Goal: Task Accomplishment & Management: Use online tool/utility

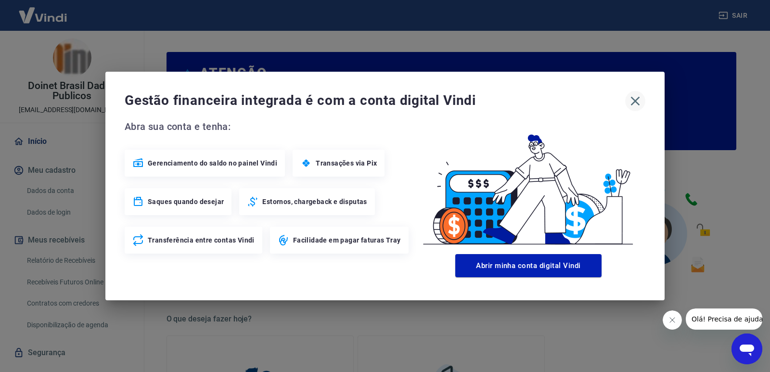
click at [636, 100] on icon "button" at bounding box center [635, 101] width 9 height 9
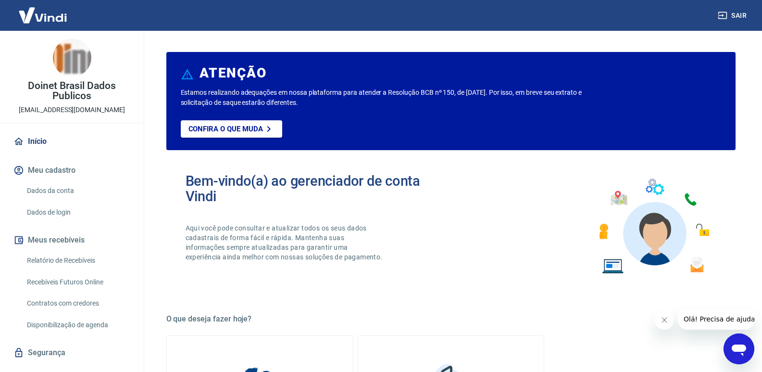
click at [665, 321] on icon "Fechar mensagem da empresa" at bounding box center [664, 319] width 5 height 5
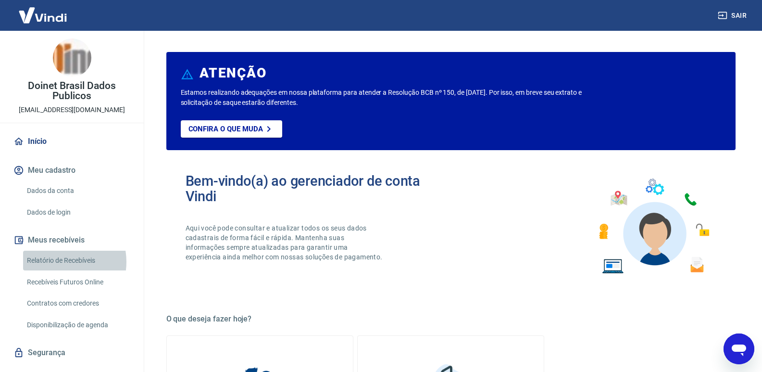
click at [58, 262] on link "Relatório de Recebíveis" at bounding box center [77, 261] width 109 height 20
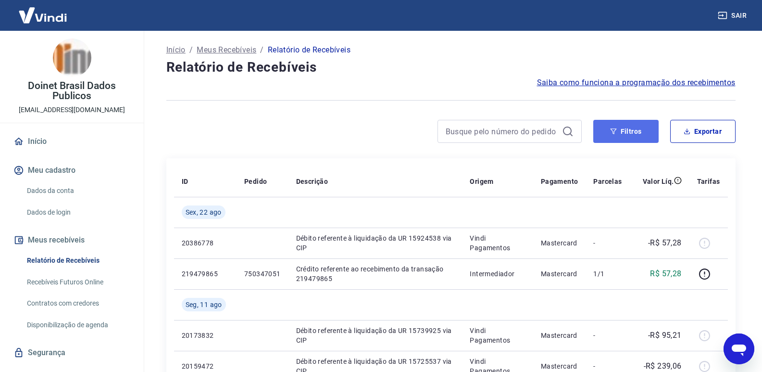
click at [623, 129] on button "Filtros" at bounding box center [626, 131] width 65 height 23
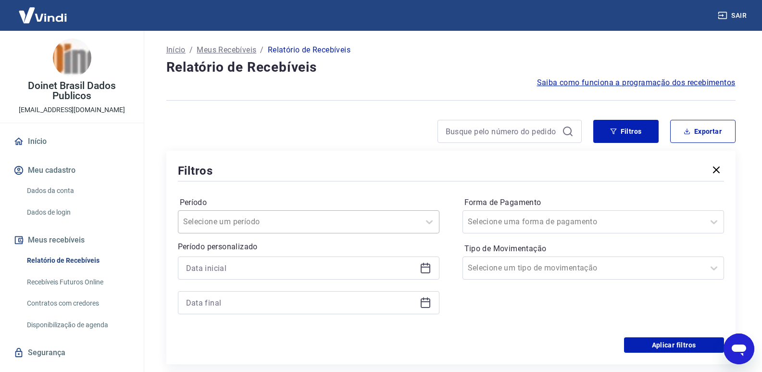
click at [415, 218] on div at bounding box center [299, 221] width 232 height 13
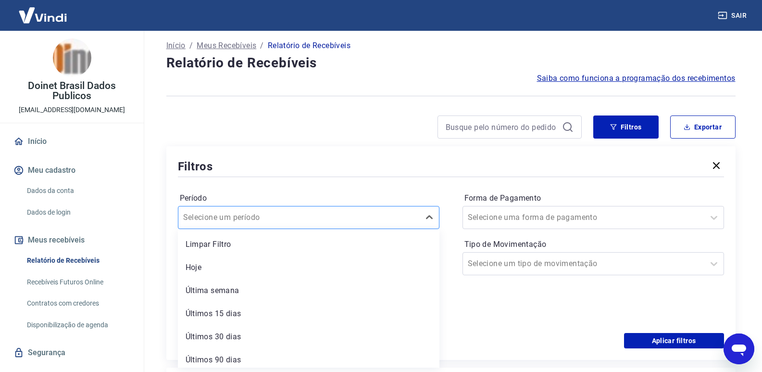
scroll to position [6, 0]
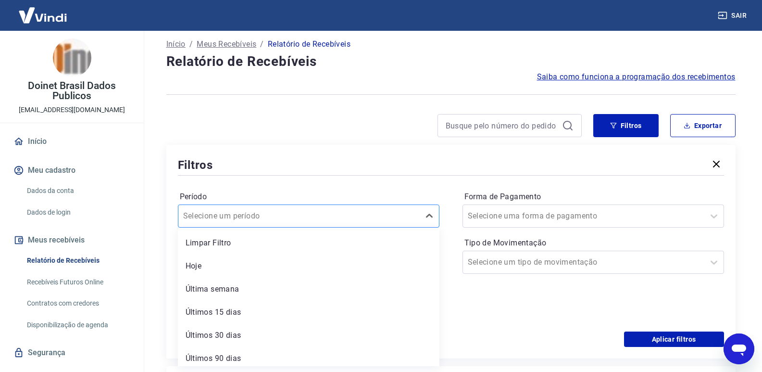
click at [415, 218] on div at bounding box center [299, 215] width 232 height 13
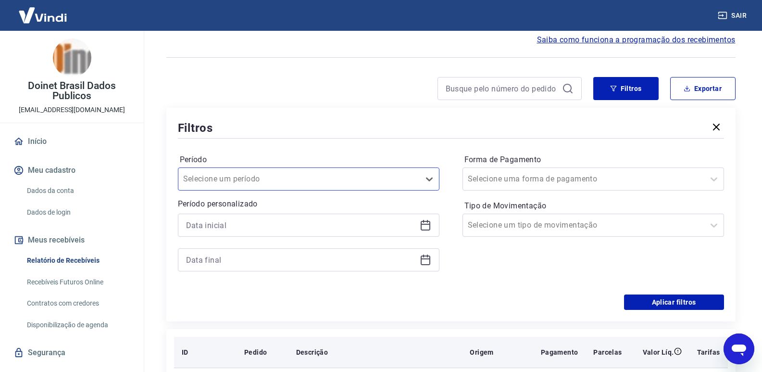
scroll to position [54, 0]
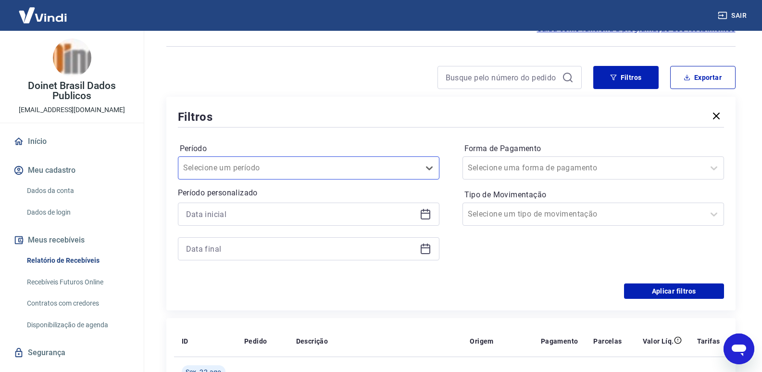
click at [426, 212] on icon at bounding box center [426, 214] width 12 height 12
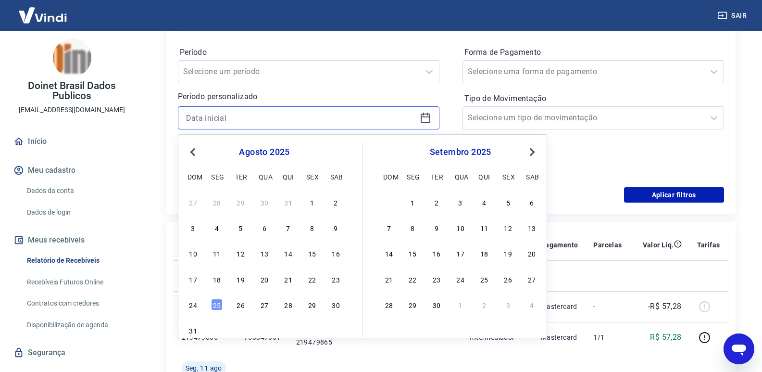
scroll to position [198, 0]
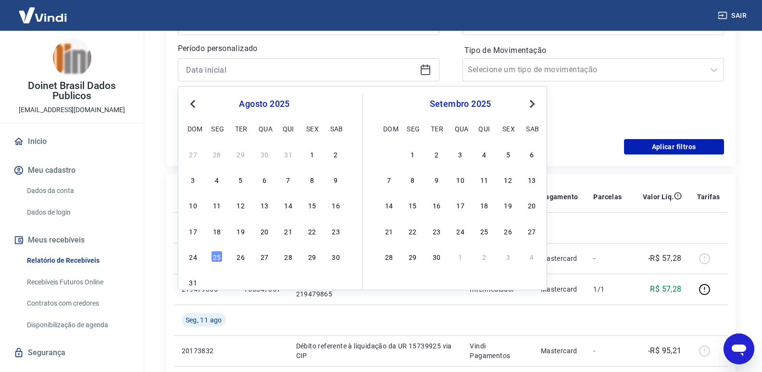
click at [194, 103] on span "Previous Month" at bounding box center [194, 103] width 0 height 11
click at [242, 154] on div "1" at bounding box center [241, 154] width 12 height 12
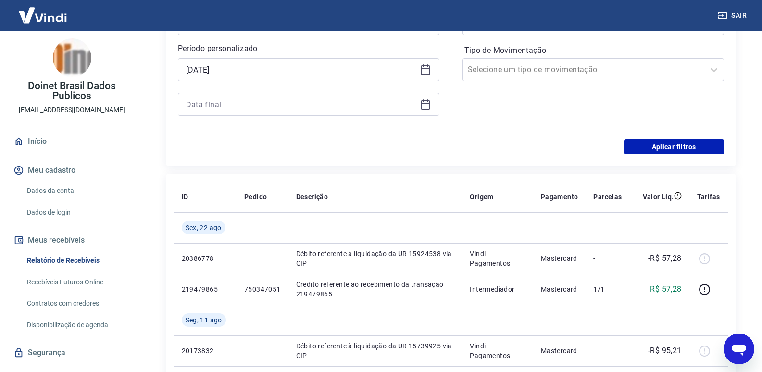
type input "[DATE]"
click at [422, 105] on icon at bounding box center [426, 105] width 12 height 12
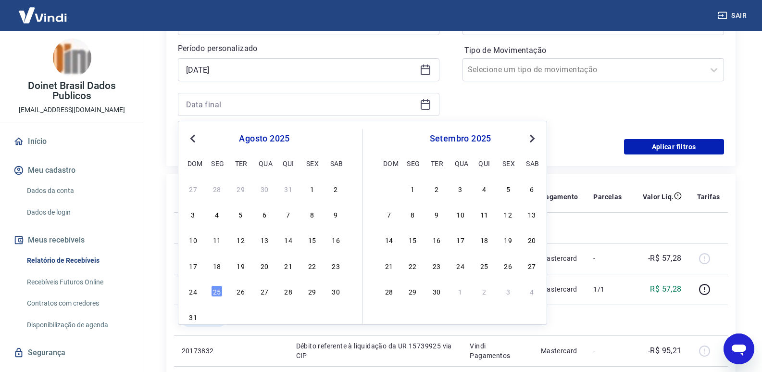
click at [194, 139] on span "Previous Month" at bounding box center [194, 138] width 0 height 11
click at [291, 291] on div "31" at bounding box center [289, 291] width 12 height 12
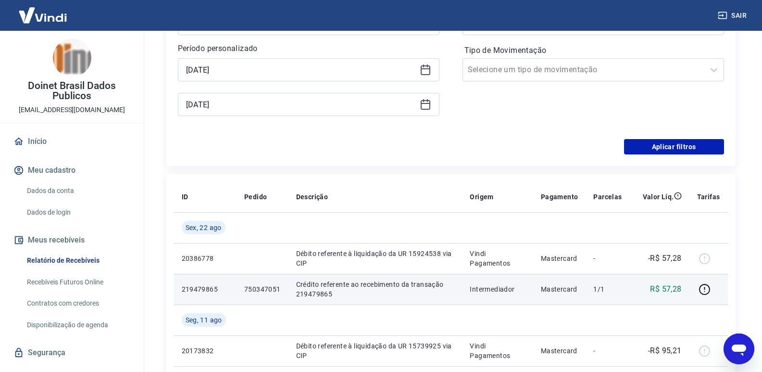
type input "[DATE]"
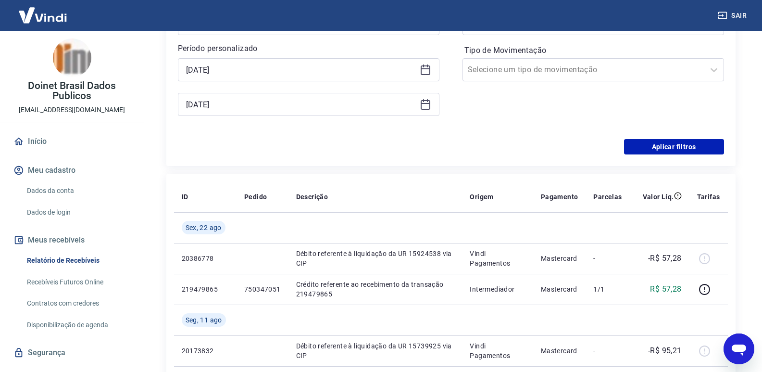
click at [505, 135] on div "Período Selecione um período Período personalizado Selected date: [DATE] [DATE]…" at bounding box center [451, 62] width 546 height 154
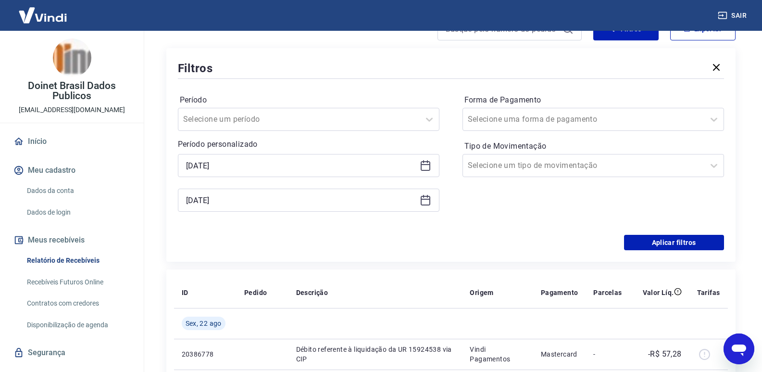
scroll to position [102, 0]
click at [717, 116] on icon at bounding box center [714, 120] width 12 height 12
click at [301, 234] on div "Período Selecione um período Período personalizado Selected date: [DATE] [DATE]…" at bounding box center [451, 158] width 546 height 154
click at [602, 163] on div at bounding box center [584, 165] width 232 height 13
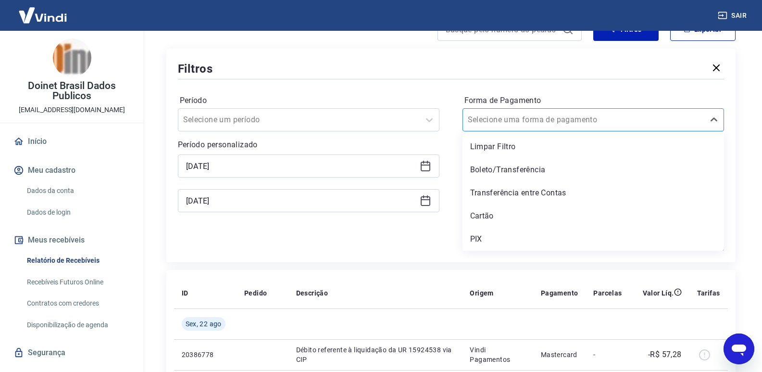
click at [597, 114] on div at bounding box center [584, 119] width 232 height 13
click at [348, 248] on div "Aplicar filtros" at bounding box center [451, 242] width 546 height 15
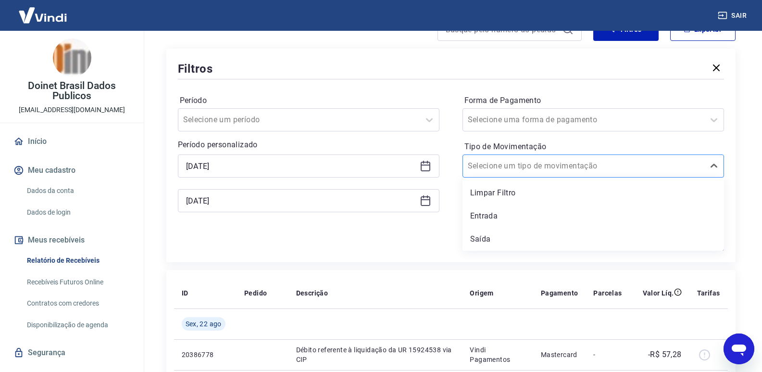
click at [677, 163] on div at bounding box center [584, 165] width 232 height 13
click at [500, 212] on div "Entrada" at bounding box center [594, 215] width 262 height 19
click at [493, 215] on div "Forma de Pagamento Selecione uma forma de pagamento Tipo de Movimentação option…" at bounding box center [594, 158] width 262 height 131
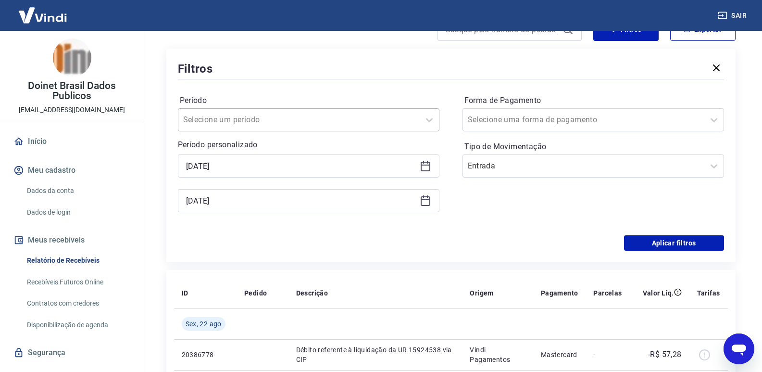
click at [302, 116] on div at bounding box center [299, 119] width 232 height 13
click at [669, 241] on button "Aplicar filtros" at bounding box center [674, 242] width 100 height 15
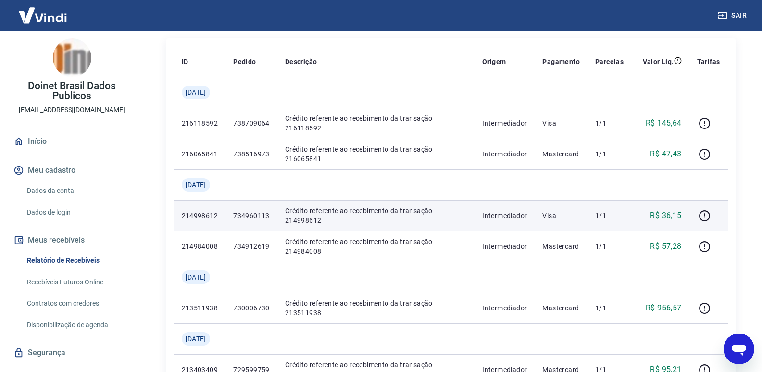
scroll to position [96, 0]
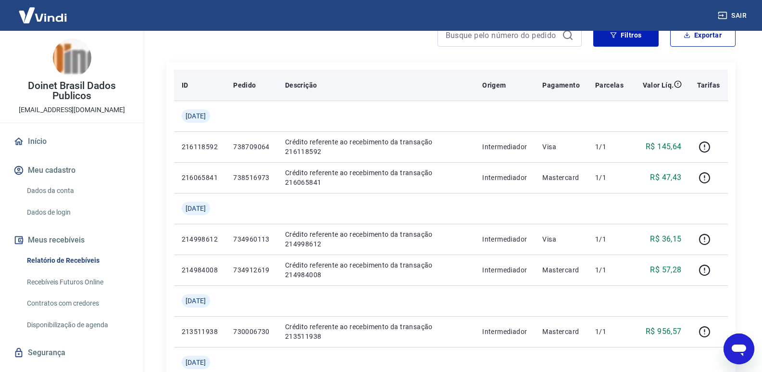
click at [381, 80] on div "Descrição" at bounding box center [376, 85] width 182 height 10
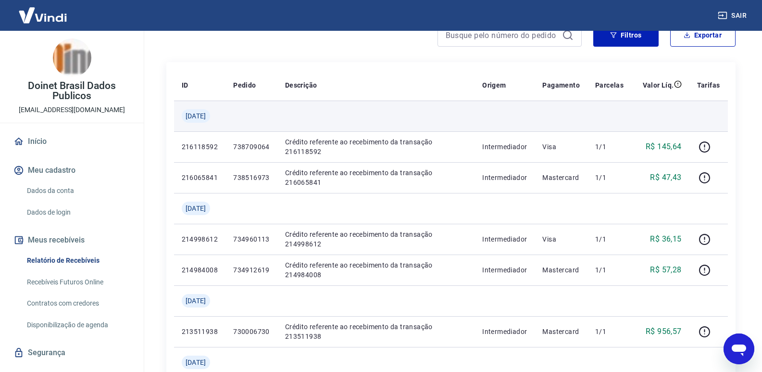
scroll to position [0, 0]
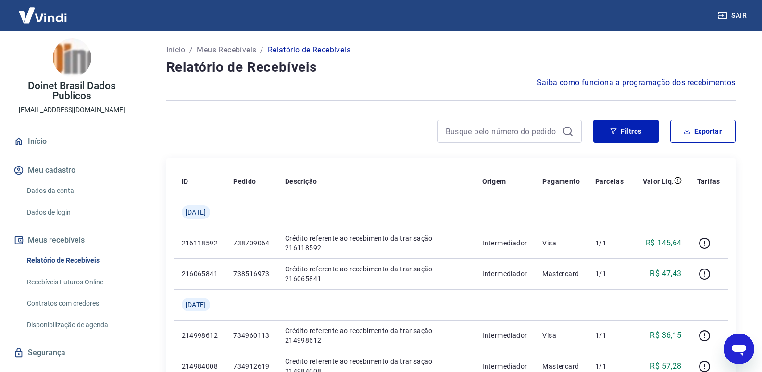
click at [368, 91] on div at bounding box center [450, 101] width 569 height 24
click at [403, 72] on h4 "Relatório de Recebíveis" at bounding box center [450, 67] width 569 height 19
click at [399, 74] on h4 "Relatório de Recebíveis" at bounding box center [450, 67] width 569 height 19
drag, startPoint x: 383, startPoint y: 85, endPoint x: 286, endPoint y: 37, distance: 107.8
click at [383, 83] on div "Saiba como funciona a programação dos recebimentos" at bounding box center [450, 83] width 569 height 12
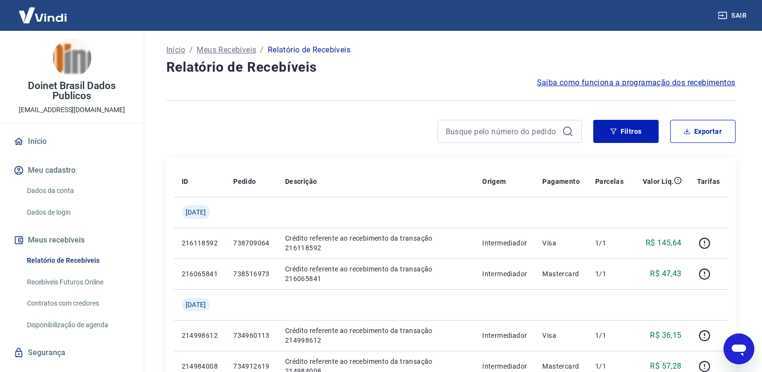
click at [468, 77] on div "Saiba como funciona a programação dos recebimentos" at bounding box center [450, 83] width 569 height 12
click at [504, 62] on h4 "Relatório de Recebíveis" at bounding box center [450, 67] width 569 height 19
click at [460, 72] on h4 "Relatório de Recebíveis" at bounding box center [450, 67] width 569 height 19
click at [398, 87] on div "Saiba como funciona a programação dos recebimentos" at bounding box center [450, 83] width 569 height 12
click at [394, 68] on h4 "Relatório de Recebíveis" at bounding box center [450, 67] width 569 height 19
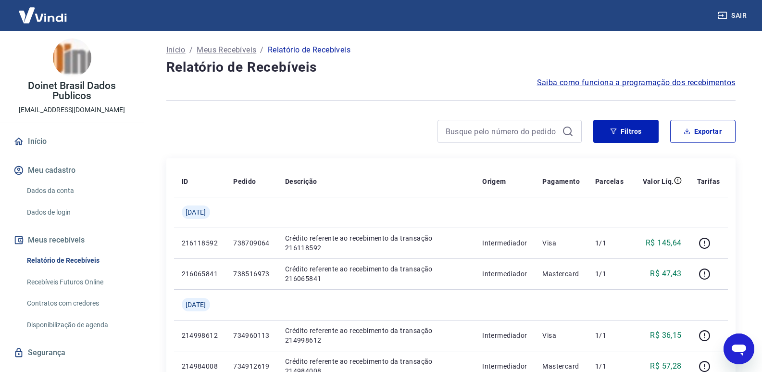
click at [436, 74] on h4 "Relatório de Recebíveis" at bounding box center [450, 67] width 569 height 19
click at [402, 72] on h4 "Relatório de Recebíveis" at bounding box center [450, 67] width 569 height 19
click at [441, 75] on h4 "Relatório de Recebíveis" at bounding box center [450, 67] width 569 height 19
click at [315, 124] on div at bounding box center [374, 131] width 416 height 23
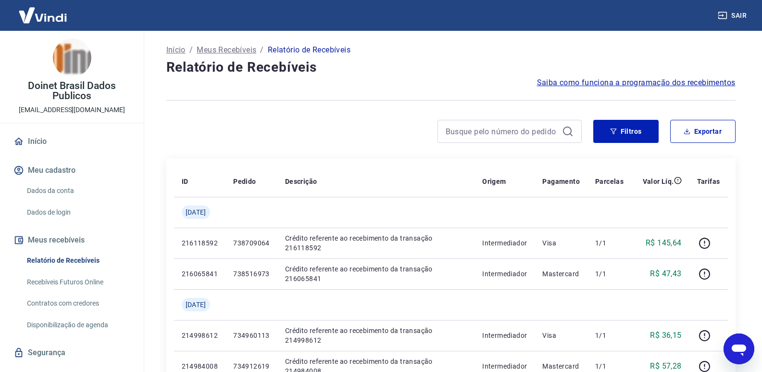
click at [314, 132] on div at bounding box center [374, 131] width 416 height 23
click at [346, 141] on div at bounding box center [374, 131] width 416 height 23
click at [349, 85] on div "Saiba como funciona a programação dos recebimentos" at bounding box center [450, 83] width 569 height 12
click at [453, 56] on div "Início / Meus Recebíveis / Relatório de Recebíveis" at bounding box center [450, 49] width 569 height 15
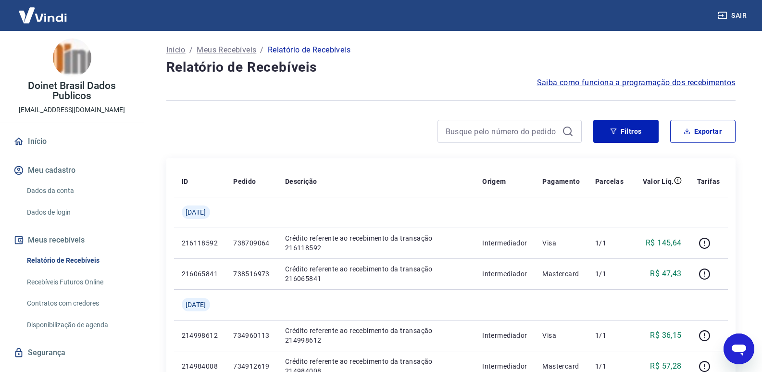
click at [401, 59] on h4 "Relatório de Recebíveis" at bounding box center [450, 67] width 569 height 19
click at [376, 126] on div at bounding box center [374, 131] width 416 height 23
click at [386, 86] on div "Saiba como funciona a programação dos recebimentos" at bounding box center [450, 83] width 569 height 12
click at [415, 63] on h4 "Relatório de Recebíveis" at bounding box center [450, 67] width 569 height 19
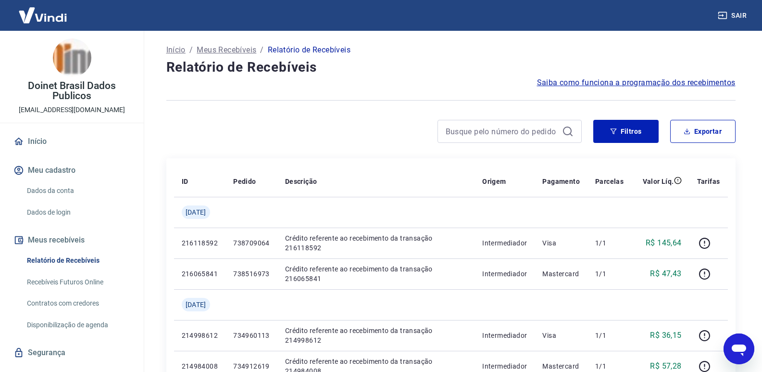
click at [327, 135] on div at bounding box center [374, 131] width 416 height 23
click at [436, 81] on div "Saiba como funciona a programação dos recebimentos" at bounding box center [450, 83] width 569 height 12
